Goal: Task Accomplishment & Management: Manage account settings

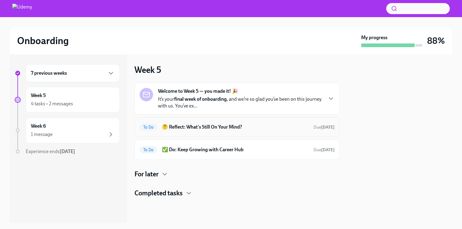
click at [240, 125] on h6 "🤔 Reflect: What's Still On Your Mind?" at bounding box center [235, 126] width 147 height 7
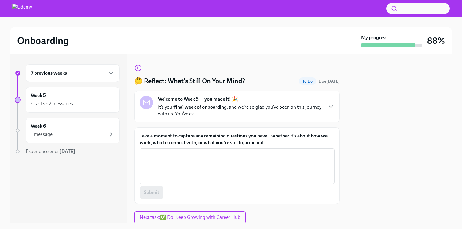
click at [134, 65] on div "7 previous weeks Week 5 4 tasks • 2 messages Week 6 1 message Experience ends […" at bounding box center [231, 138] width 443 height 168
click at [138, 67] on icon "button" at bounding box center [137, 68] width 1 height 2
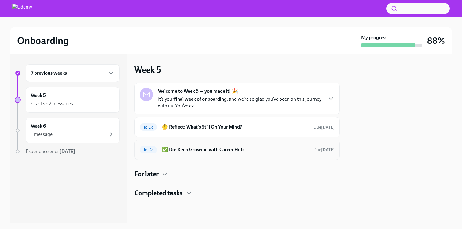
click at [171, 154] on div "To Do ✅ Do: Keep Growing with Career Hub Due [DATE]" at bounding box center [237, 149] width 205 height 20
click at [174, 147] on h6 "✅ Do: Keep Growing with Career Hub" at bounding box center [235, 149] width 147 height 7
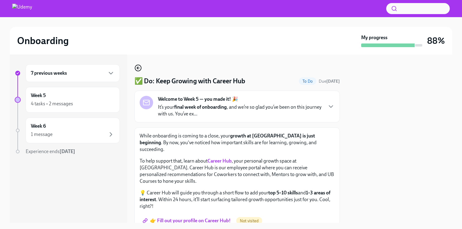
click at [136, 68] on icon "button" at bounding box center [138, 67] width 7 height 7
